Goal: Task Accomplishment & Management: Use online tool/utility

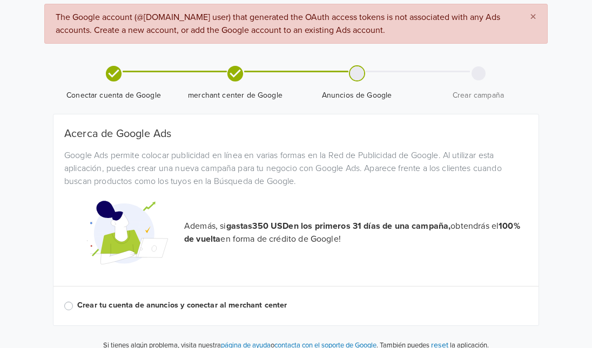
scroll to position [52, 0]
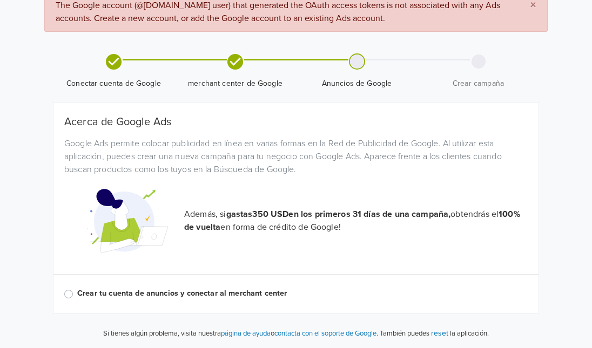
click at [71, 290] on div "Crear tu cuenta de anuncios y conectar al merchant center" at bounding box center [296, 294] width 464 height 13
click at [77, 297] on label "Crear tu cuenta de anuncios y conectar al merchant center" at bounding box center [302, 294] width 451 height 12
click at [0, 0] on input "Crear tu cuenta de anuncios y conectar al merchant center" at bounding box center [0, 0] width 0 height 0
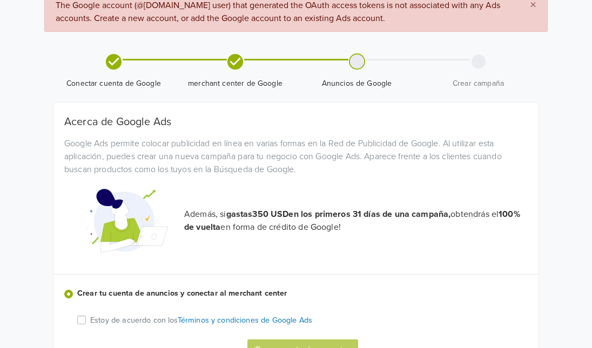
click at [90, 321] on label "Estoy de acuerdo con los Términos y condiciones de Google Ads" at bounding box center [201, 320] width 222 height 12
click at [0, 0] on input "Estoy de acuerdo con los Términos y condiciones de Google Ads" at bounding box center [0, 0] width 0 height 0
click at [314, 341] on button "Crear cuenta de anuncios" at bounding box center [302, 350] width 111 height 21
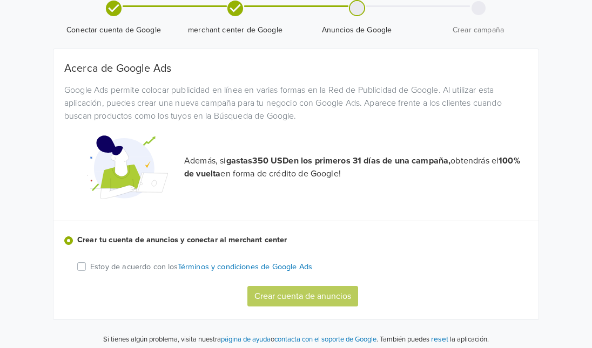
scroll to position [111, 0]
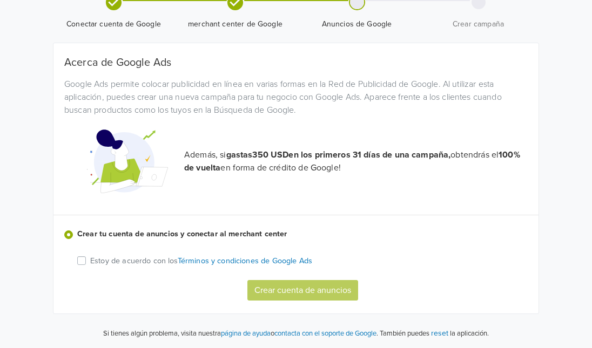
click at [90, 260] on label "Estoy de acuerdo con los Términos y condiciones de Google Ads" at bounding box center [201, 260] width 222 height 12
click at [0, 0] on input "Estoy de acuerdo con los Términos y condiciones de Google Ads" at bounding box center [0, 0] width 0 height 0
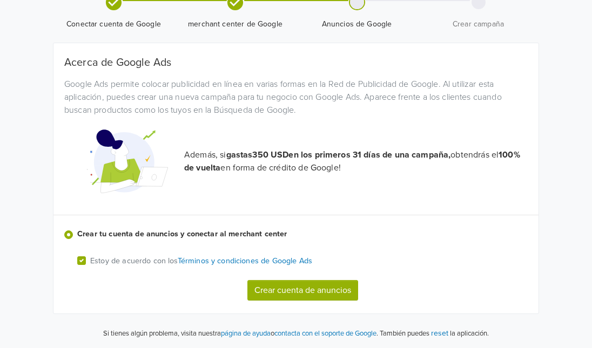
click at [311, 293] on button "Crear cuenta de anuncios" at bounding box center [302, 290] width 111 height 21
